Goal: Book appointment/travel/reservation

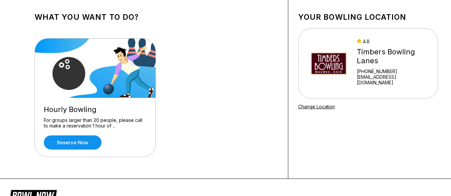
scroll to position [66, 0]
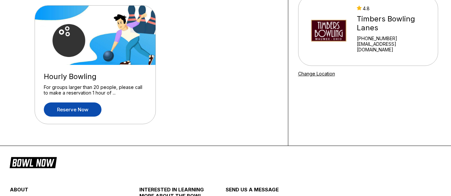
click at [89, 105] on link "Reserve now" at bounding box center [73, 109] width 58 height 14
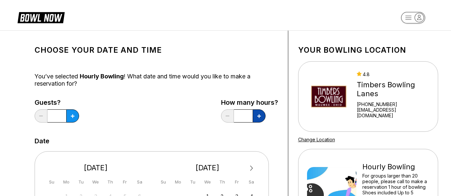
click at [258, 118] on button at bounding box center [259, 115] width 13 height 13
click at [262, 115] on button at bounding box center [259, 115] width 13 height 13
type input "*"
click at [74, 113] on button at bounding box center [72, 115] width 13 height 13
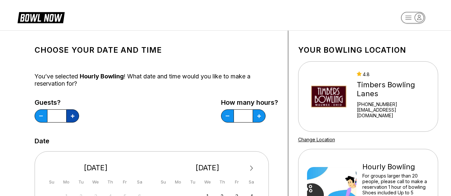
click at [74, 113] on button at bounding box center [72, 115] width 13 height 13
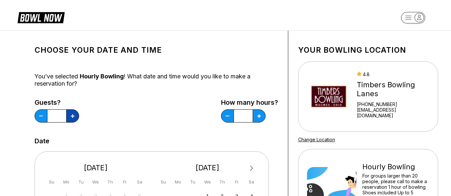
click at [74, 113] on button at bounding box center [72, 115] width 13 height 13
type input "**"
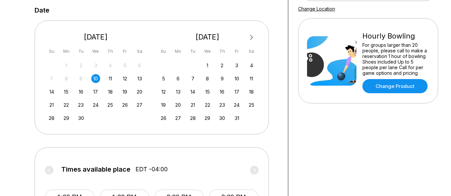
scroll to position [132, 0]
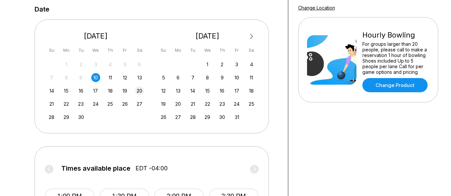
click at [138, 93] on div "20" at bounding box center [139, 90] width 9 height 9
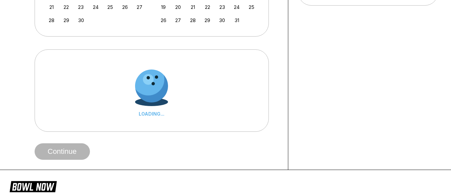
scroll to position [230, 0]
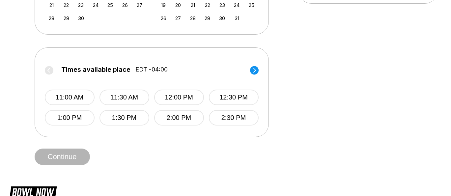
click at [256, 65] on div "Times available place EDT -04:00 11:00 AM 11:30 AM 12:00 PM 12:30 PM 1:00 PM 1:…" at bounding box center [152, 92] width 214 height 68
click at [255, 74] on circle at bounding box center [254, 70] width 9 height 9
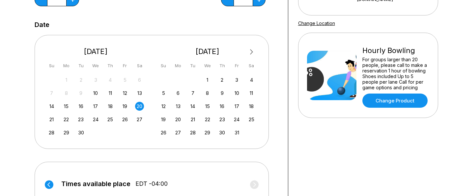
scroll to position [33, 0]
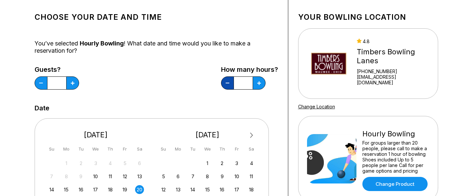
click at [227, 86] on button at bounding box center [227, 82] width 13 height 13
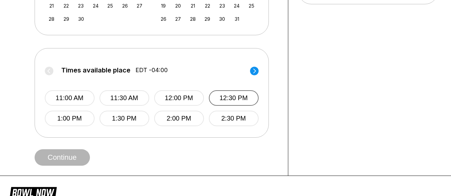
scroll to position [230, 0]
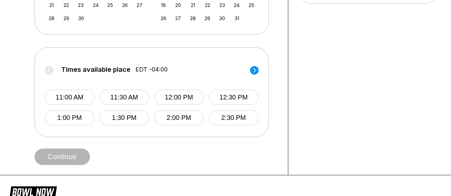
click at [256, 71] on circle at bounding box center [254, 70] width 9 height 9
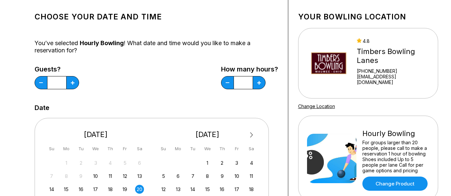
scroll to position [33, 0]
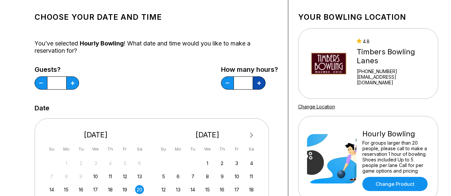
click at [258, 84] on icon at bounding box center [259, 83] width 4 height 4
type input "*"
click at [45, 79] on button at bounding box center [41, 82] width 13 height 13
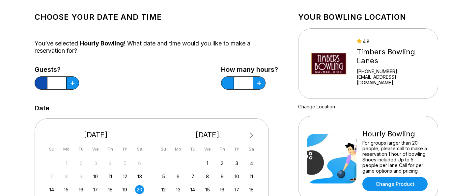
click at [45, 79] on button at bounding box center [41, 82] width 13 height 13
click at [76, 83] on button at bounding box center [72, 82] width 13 height 13
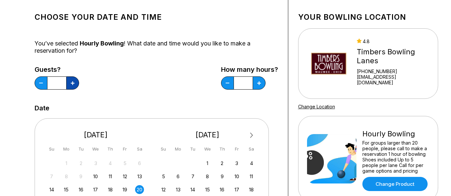
type input "*"
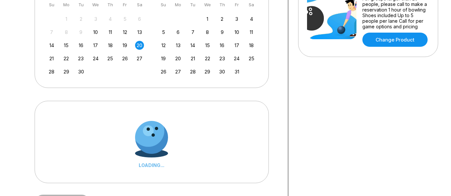
scroll to position [230, 0]
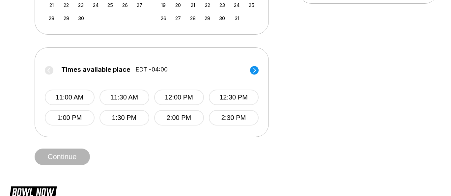
click at [251, 66] on icon at bounding box center [254, 70] width 9 height 9
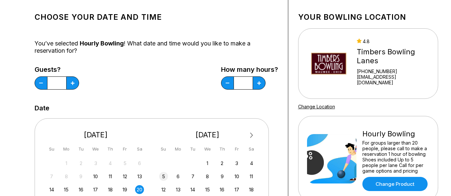
scroll to position [0, 0]
